Goal: Information Seeking & Learning: Learn about a topic

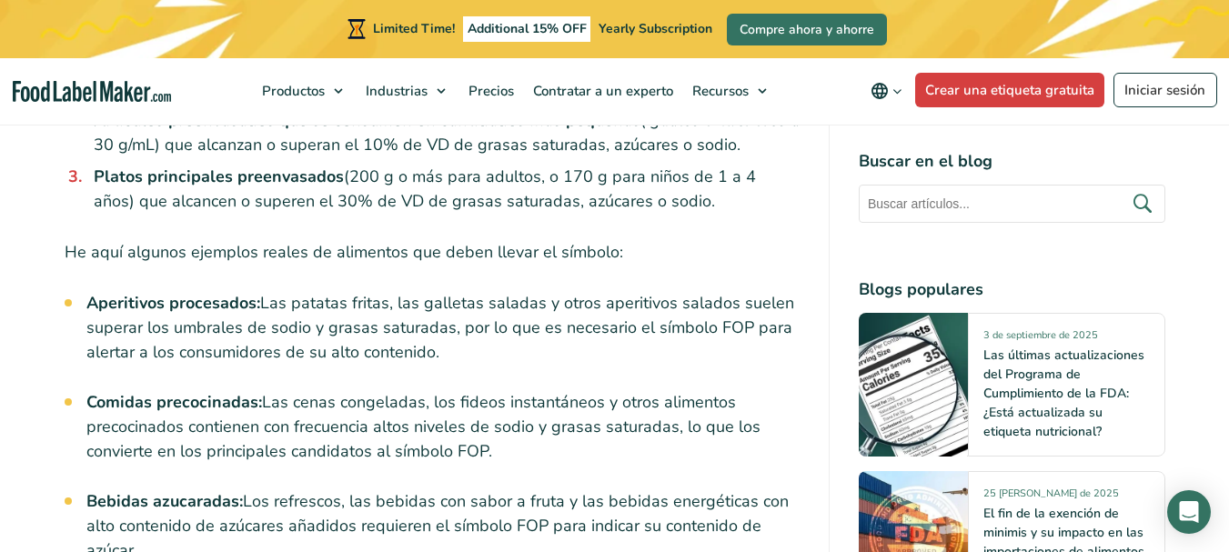
scroll to position [5367, 0]
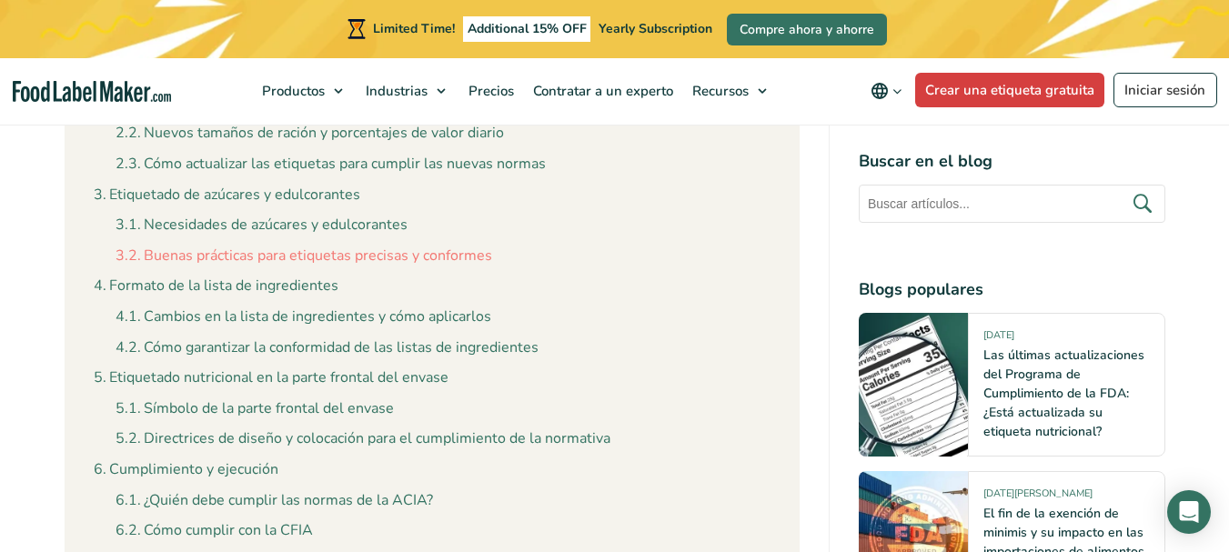
scroll to position [2092, 0]
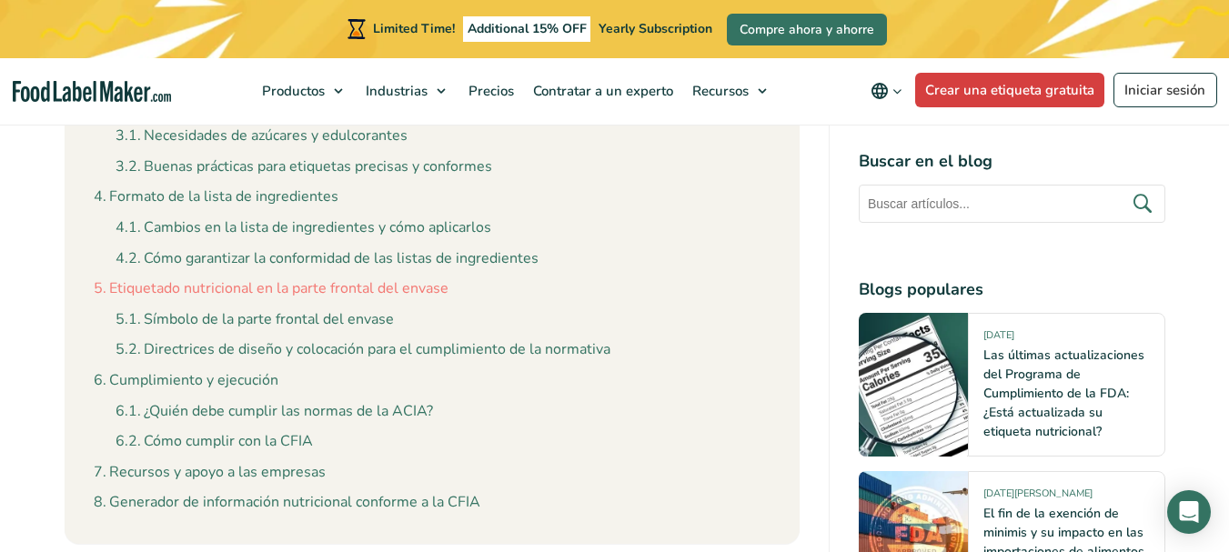
click at [408, 277] on link "Etiquetado nutricional en la parte frontal del envase" at bounding box center [271, 289] width 355 height 24
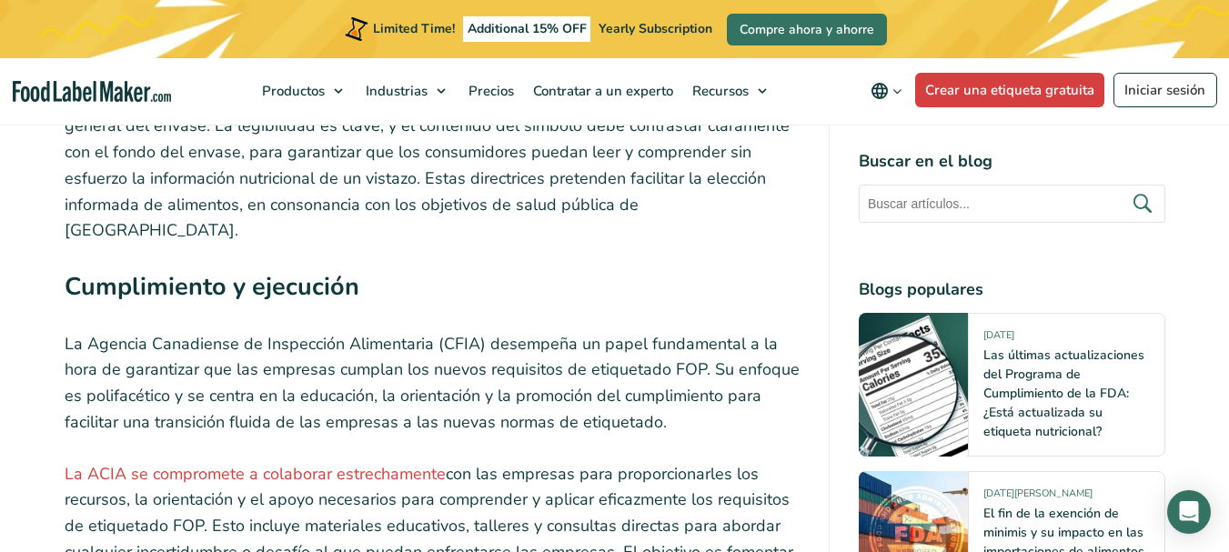
scroll to position [7916, 0]
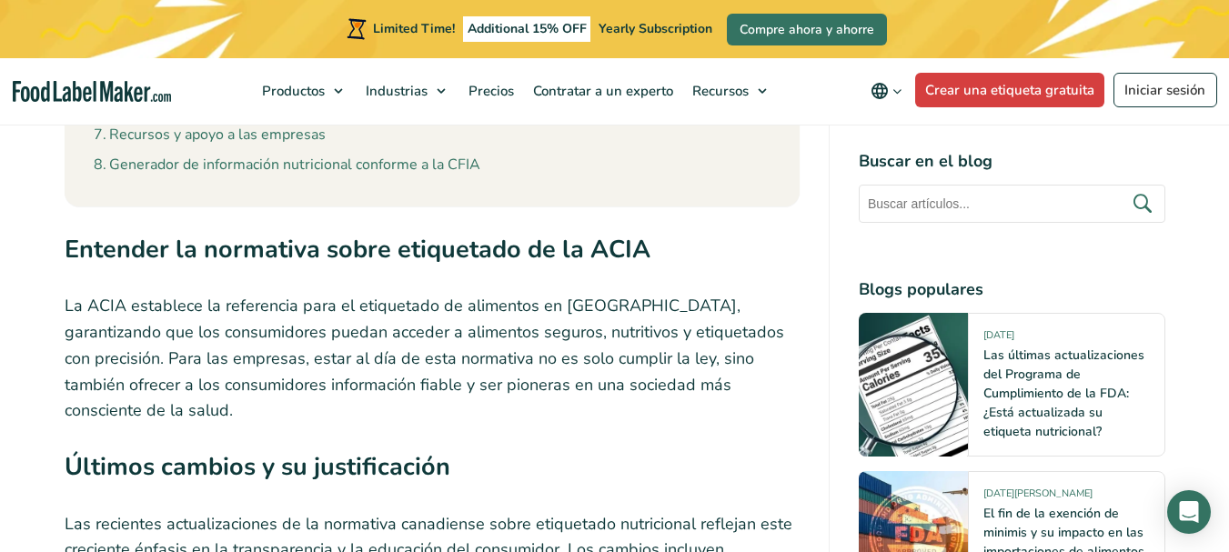
scroll to position [2456, 0]
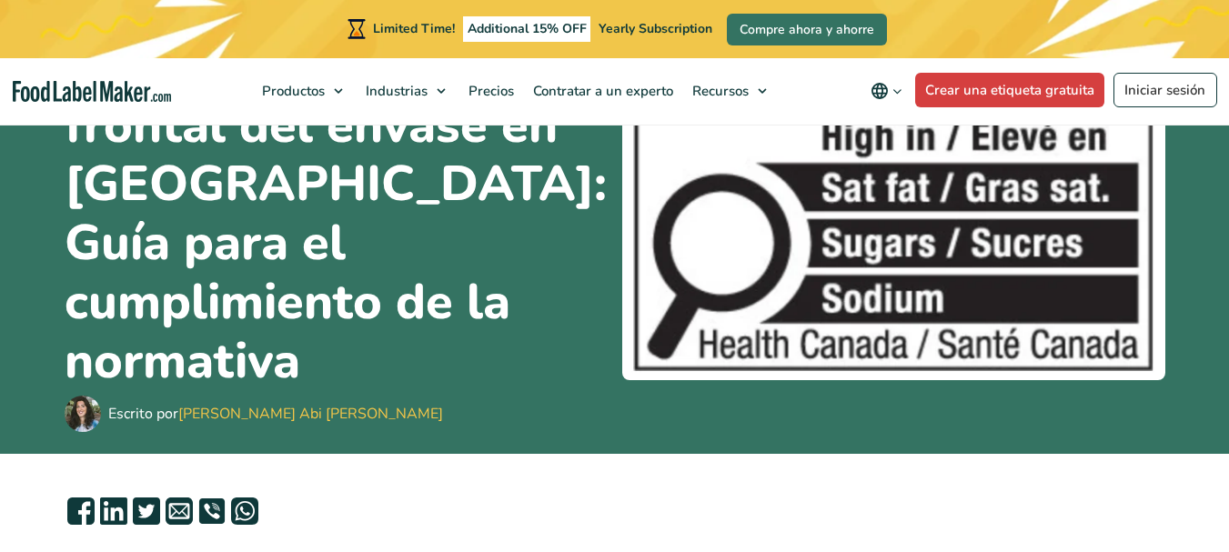
scroll to position [273, 0]
